Goal: Communication & Community: Ask a question

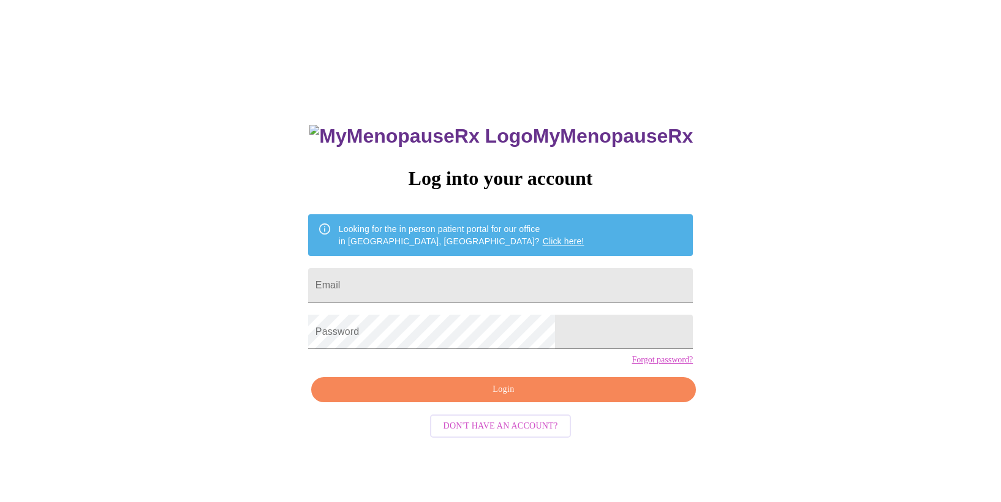
click at [419, 281] on input "Email" at bounding box center [500, 285] width 385 height 34
type input "[EMAIL_ADDRESS][DOMAIN_NAME]"
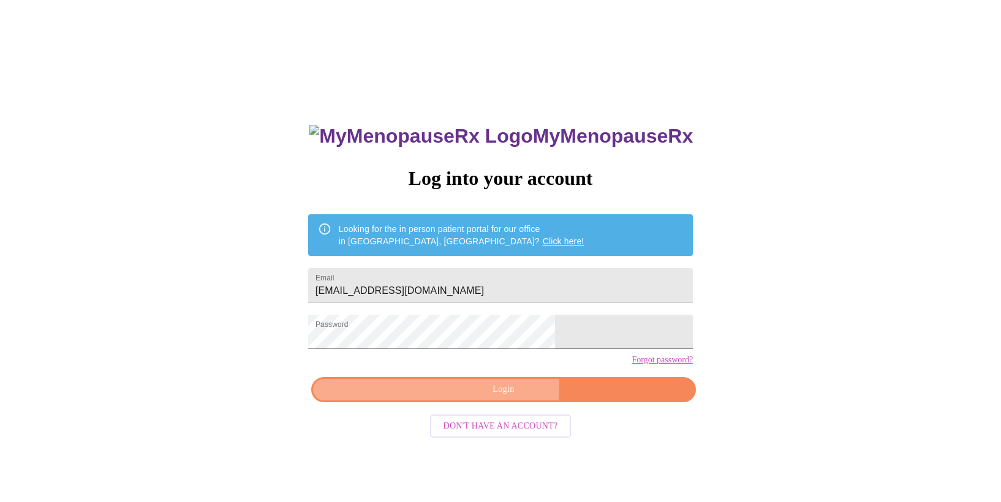
click at [482, 398] on span "Login" at bounding box center [503, 389] width 357 height 15
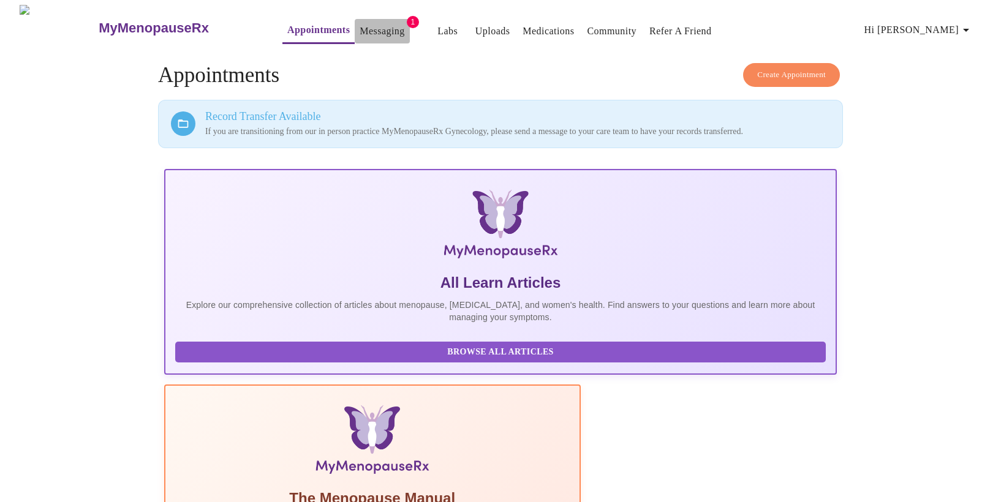
click at [363, 28] on link "Messaging" at bounding box center [382, 31] width 45 height 17
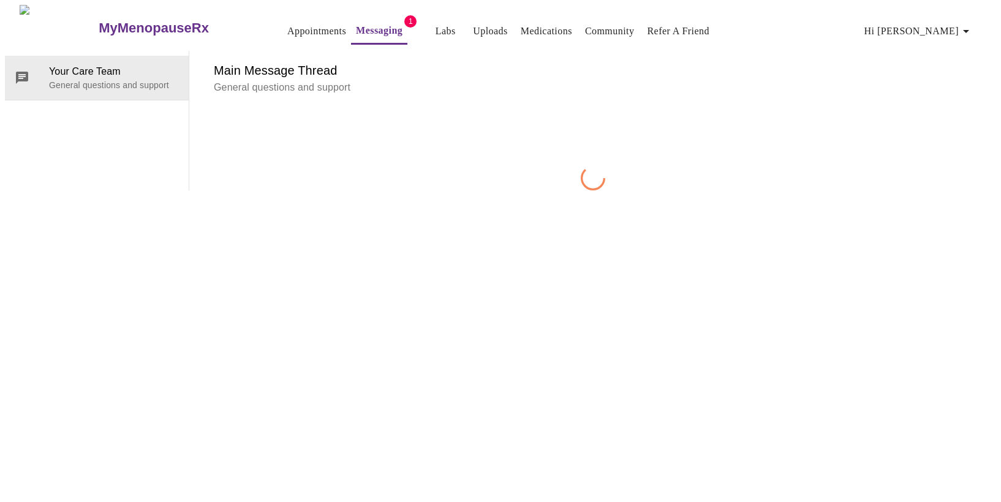
scroll to position [46, 0]
